Goal: Task Accomplishment & Management: Manage account settings

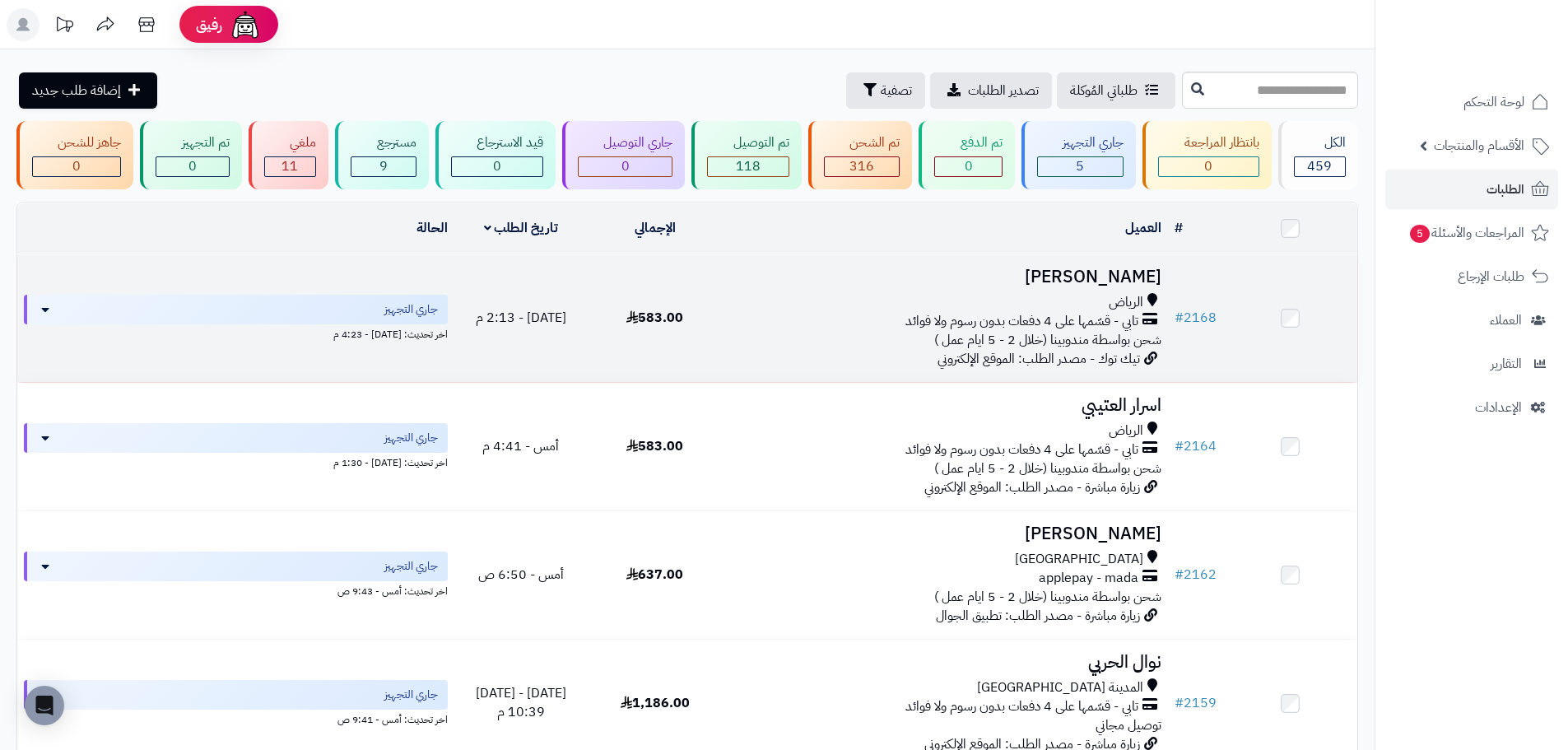
click at [635, 344] on td "583.00" at bounding box center [655, 317] width 134 height 127
click at [677, 312] on span "583.00" at bounding box center [654, 317] width 57 height 20
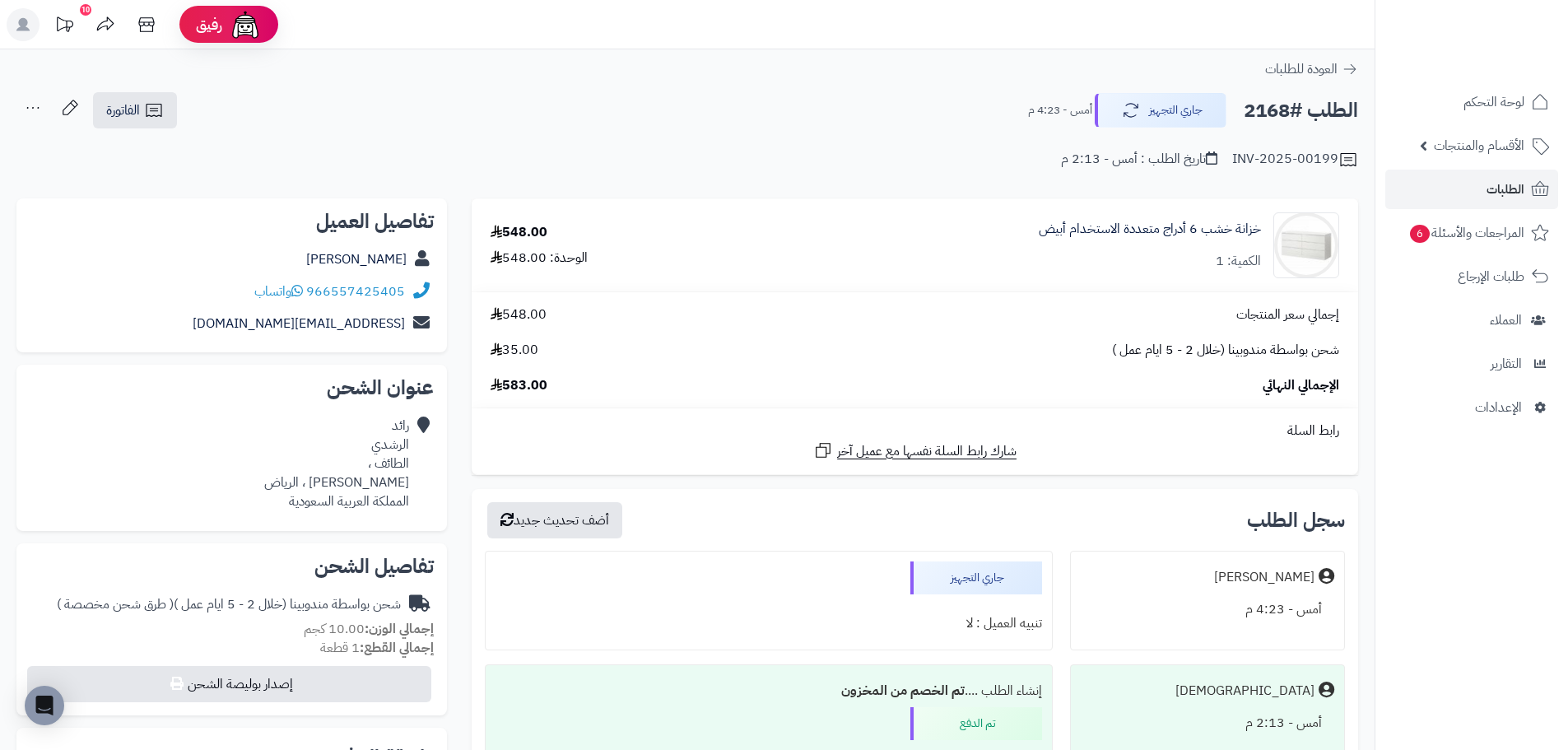
click at [234, 138] on div "INV-2025-00199 تاريخ الطلب : أمس - 2:13 م" at bounding box center [687, 150] width 1341 height 39
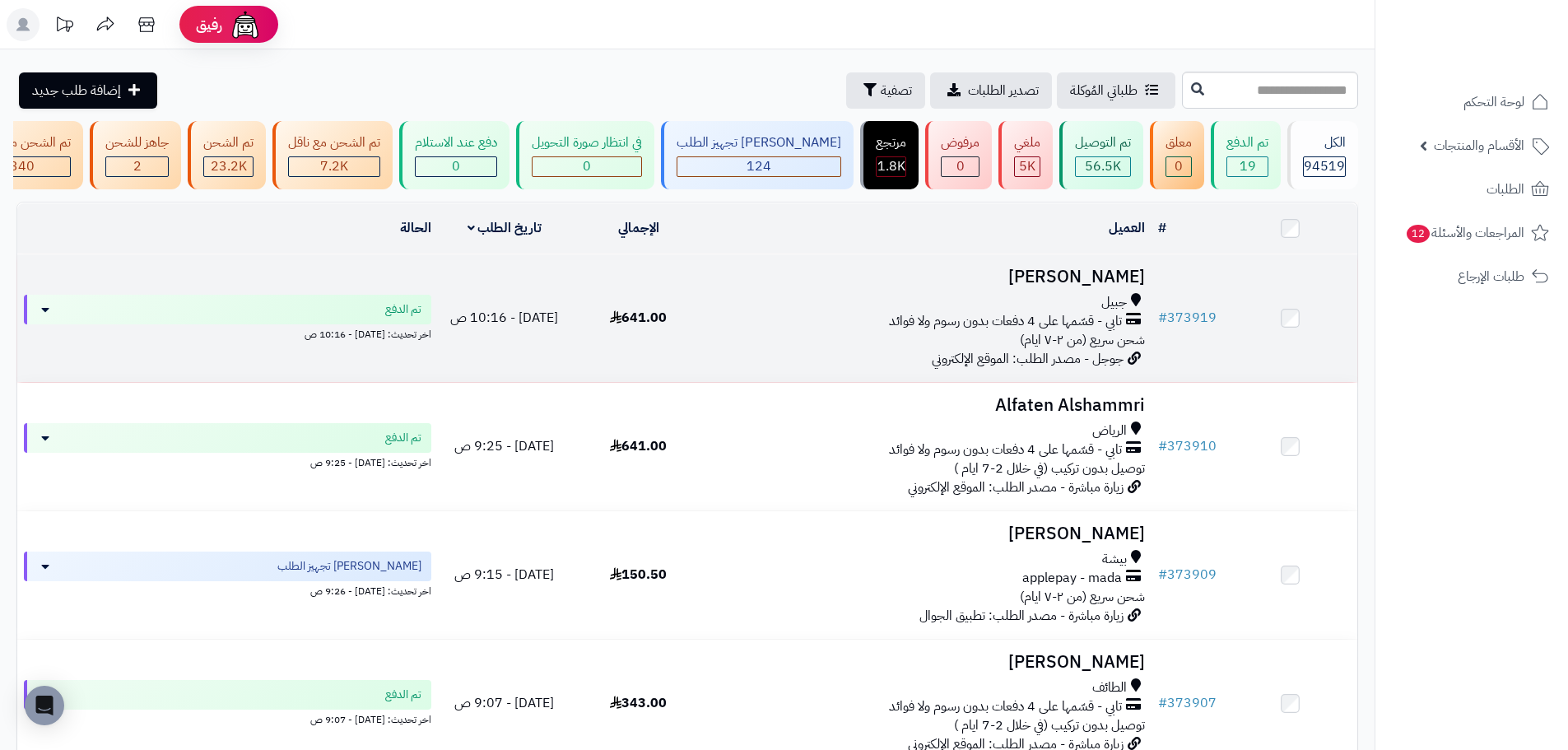
click at [951, 312] on div "جبيل" at bounding box center [927, 302] width 432 height 19
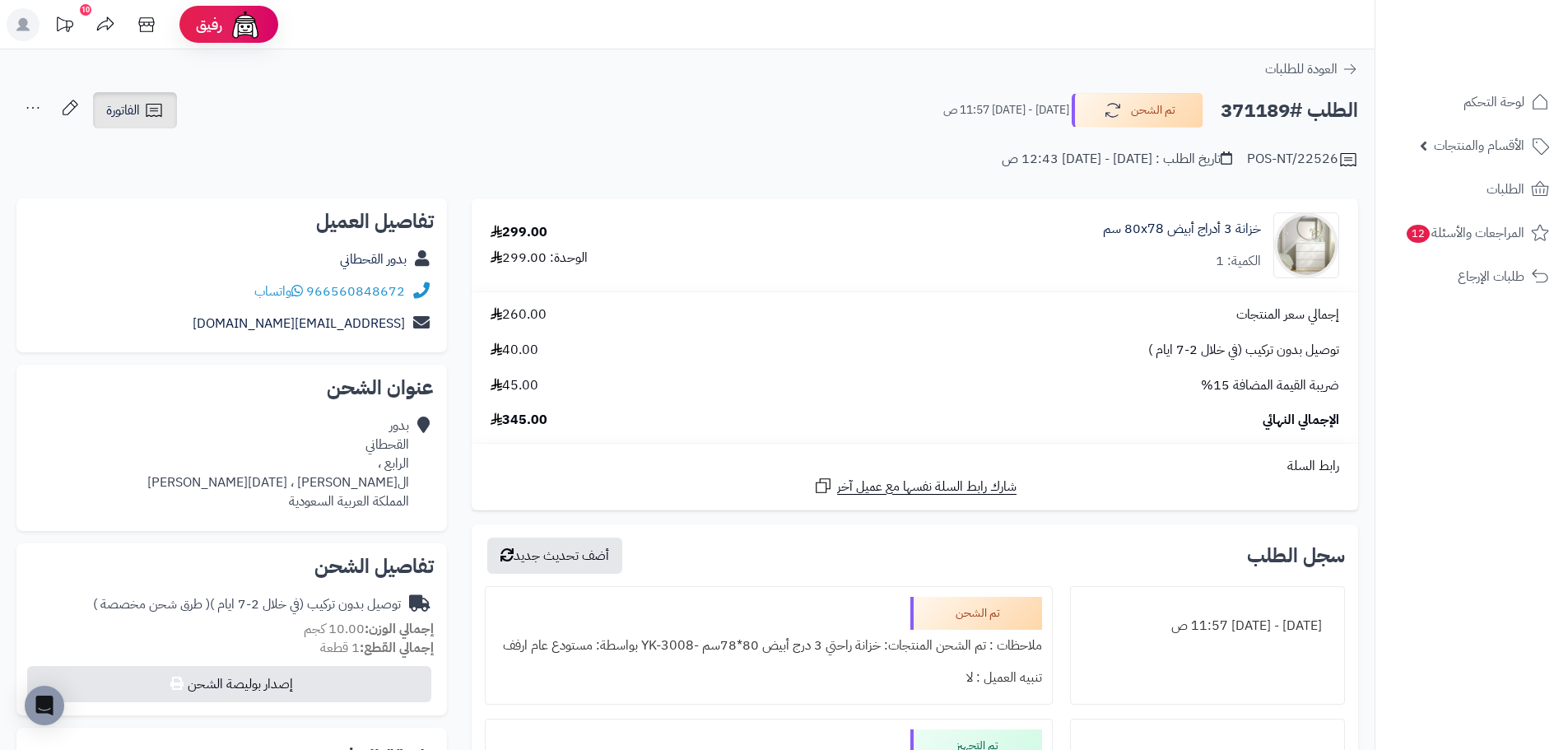
click at [125, 103] on span "الفاتورة" at bounding box center [123, 110] width 33 height 20
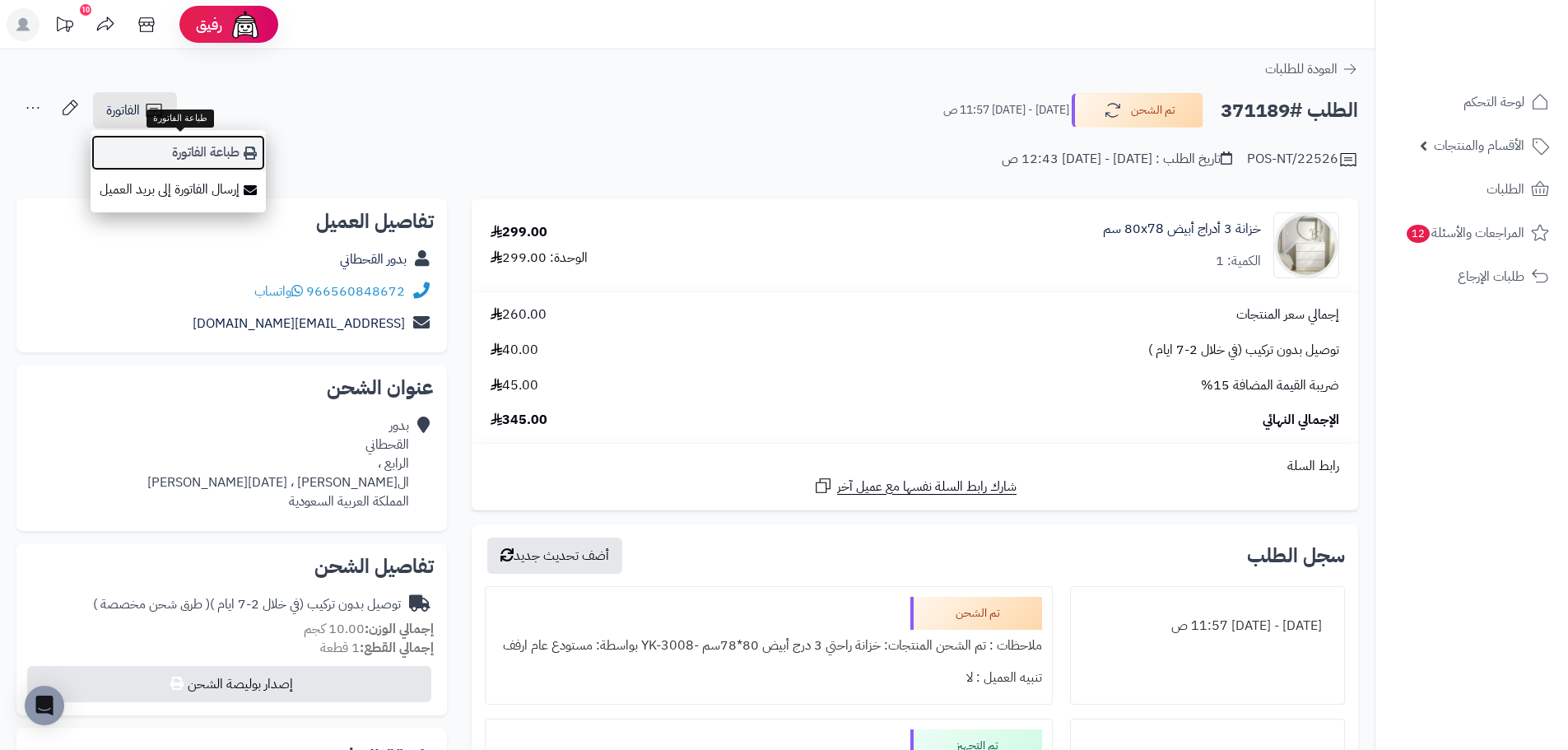
click at [222, 152] on link "طباعة الفاتورة" at bounding box center [178, 153] width 175 height 37
